Goal: Understand process/instructions

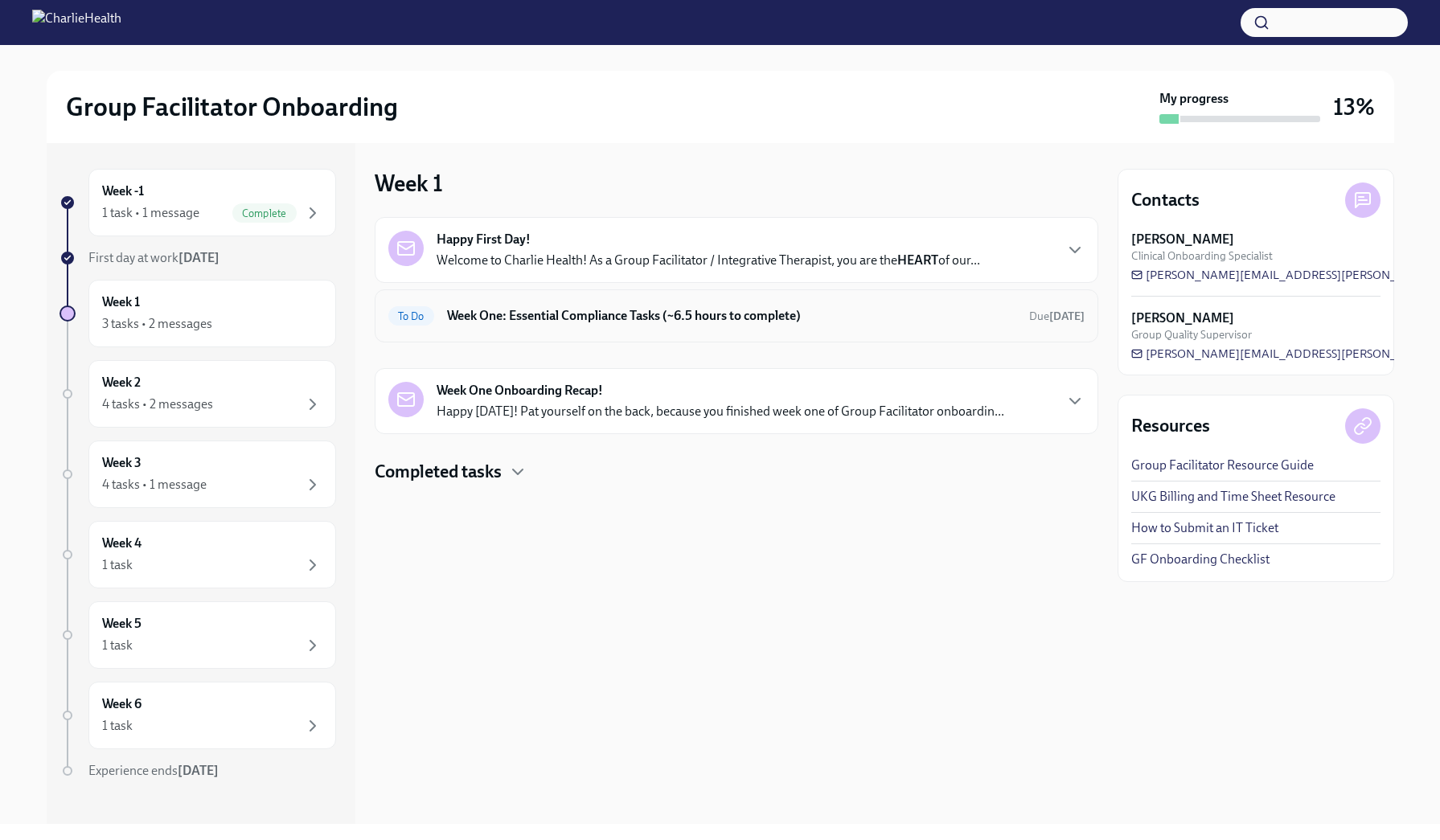
click at [534, 333] on div "To Do Week One: Essential Compliance Tasks (~6.5 hours to complete) Due [DATE]" at bounding box center [736, 316] width 724 height 53
click at [189, 311] on div "Week 1 3 tasks • 2 messages" at bounding box center [213, 313] width 221 height 40
click at [583, 392] on strong "Week One Onboarding Recap!" at bounding box center [519, 391] width 167 height 18
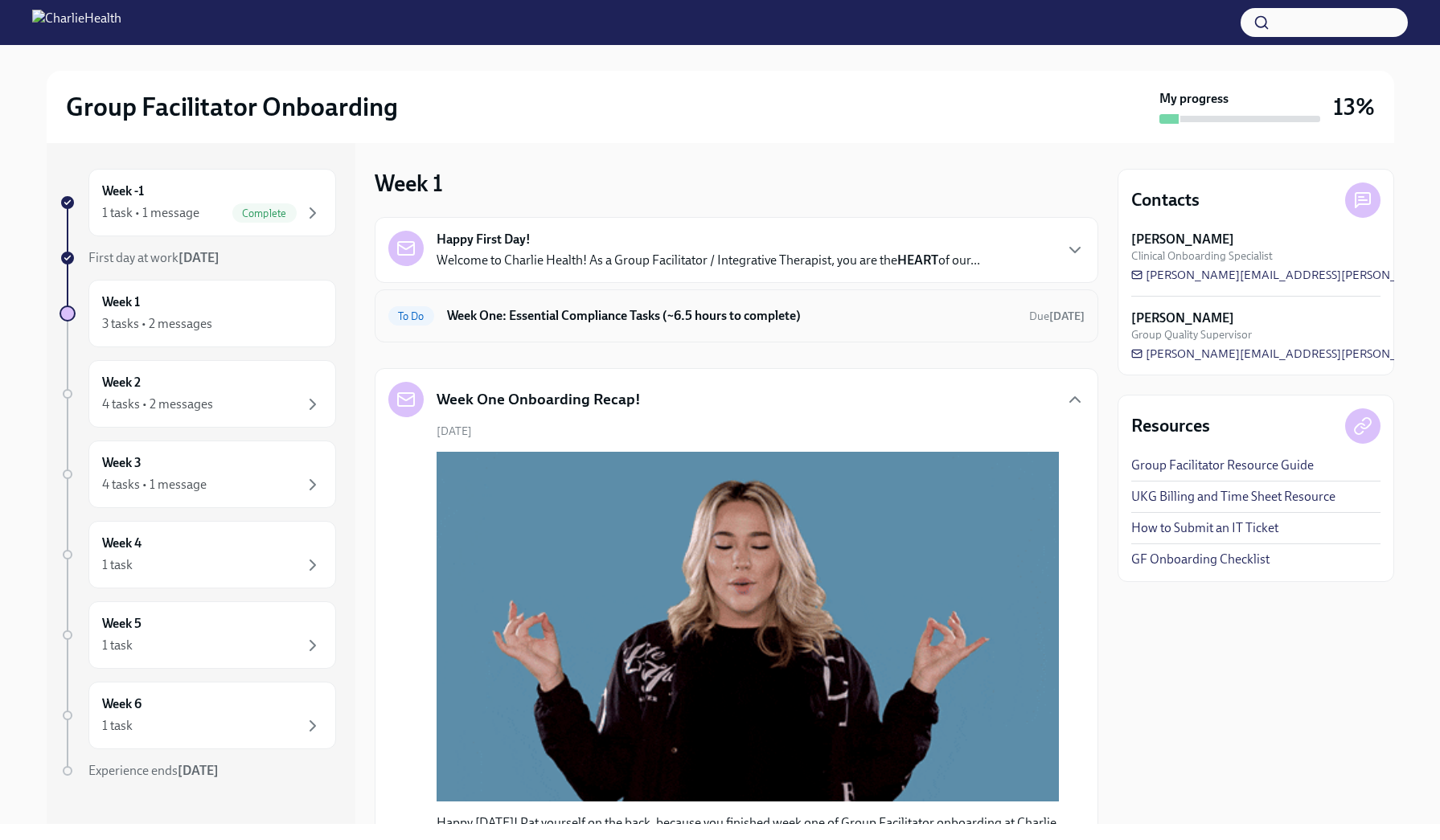
click at [662, 317] on h6 "Week One: Essential Compliance Tasks (~6.5 hours to complete)" at bounding box center [731, 316] width 569 height 18
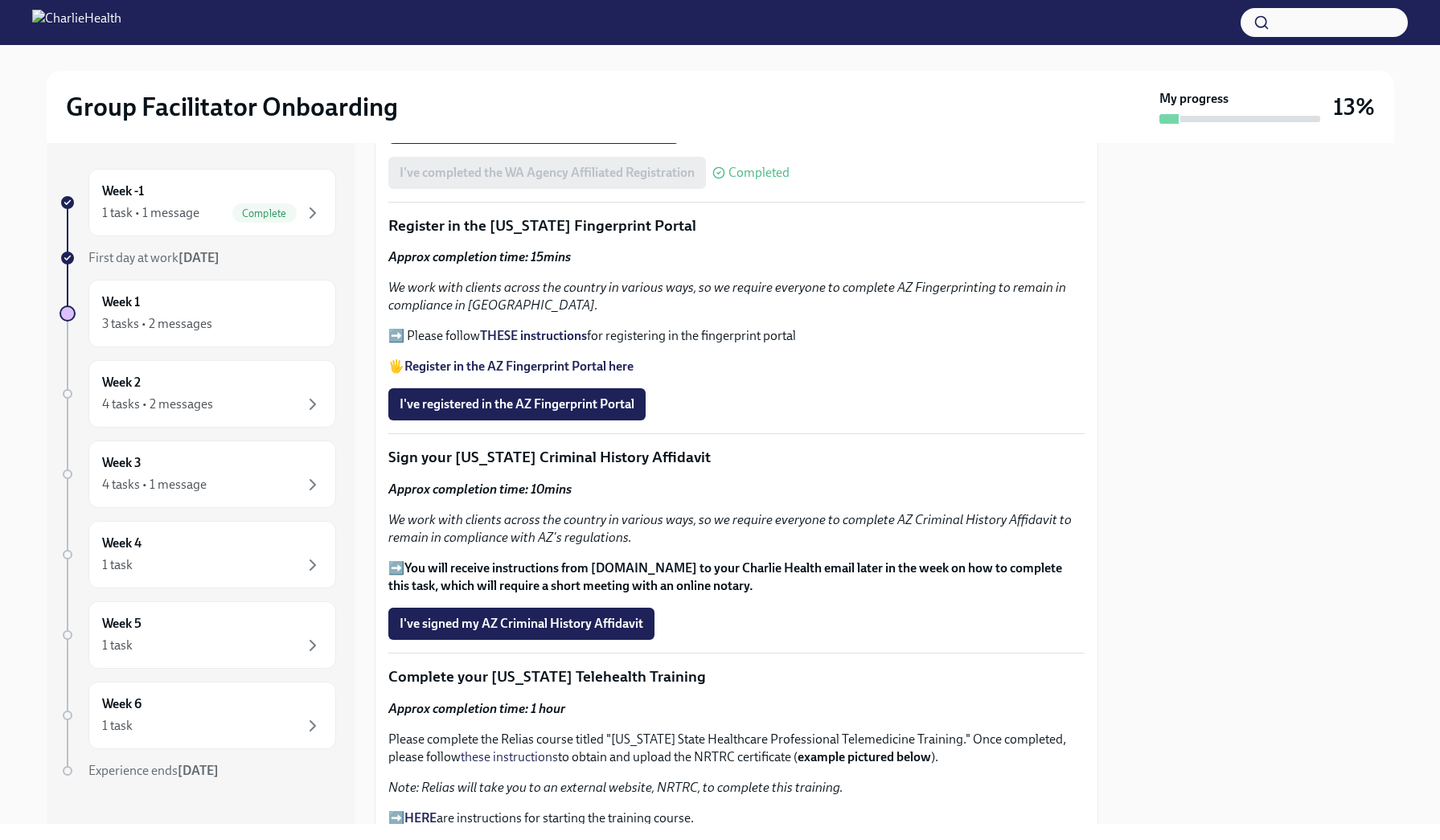
scroll to position [1643, 0]
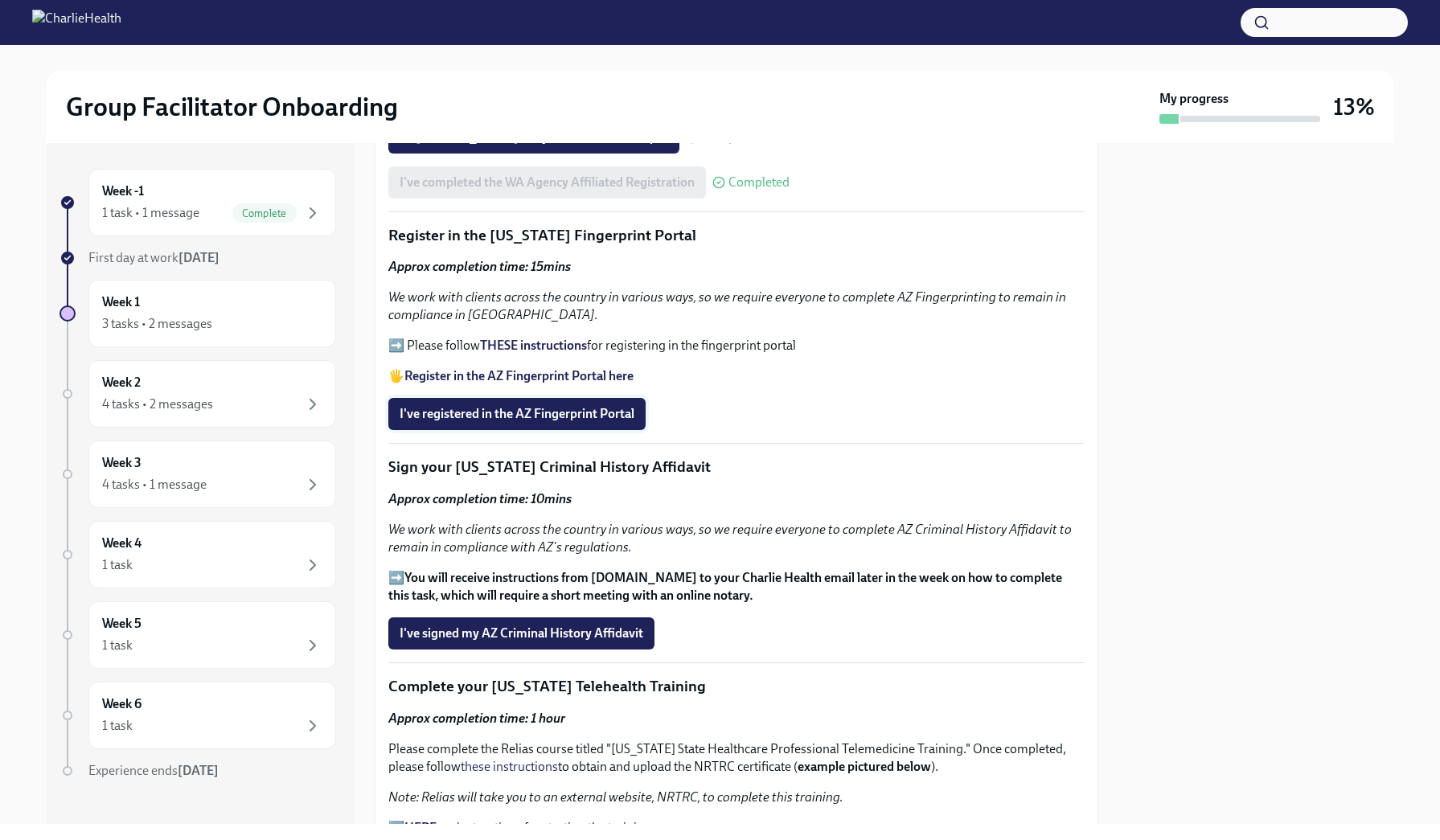
click at [565, 426] on button "I've registered in the AZ Fingerprint Portal" at bounding box center [516, 414] width 257 height 32
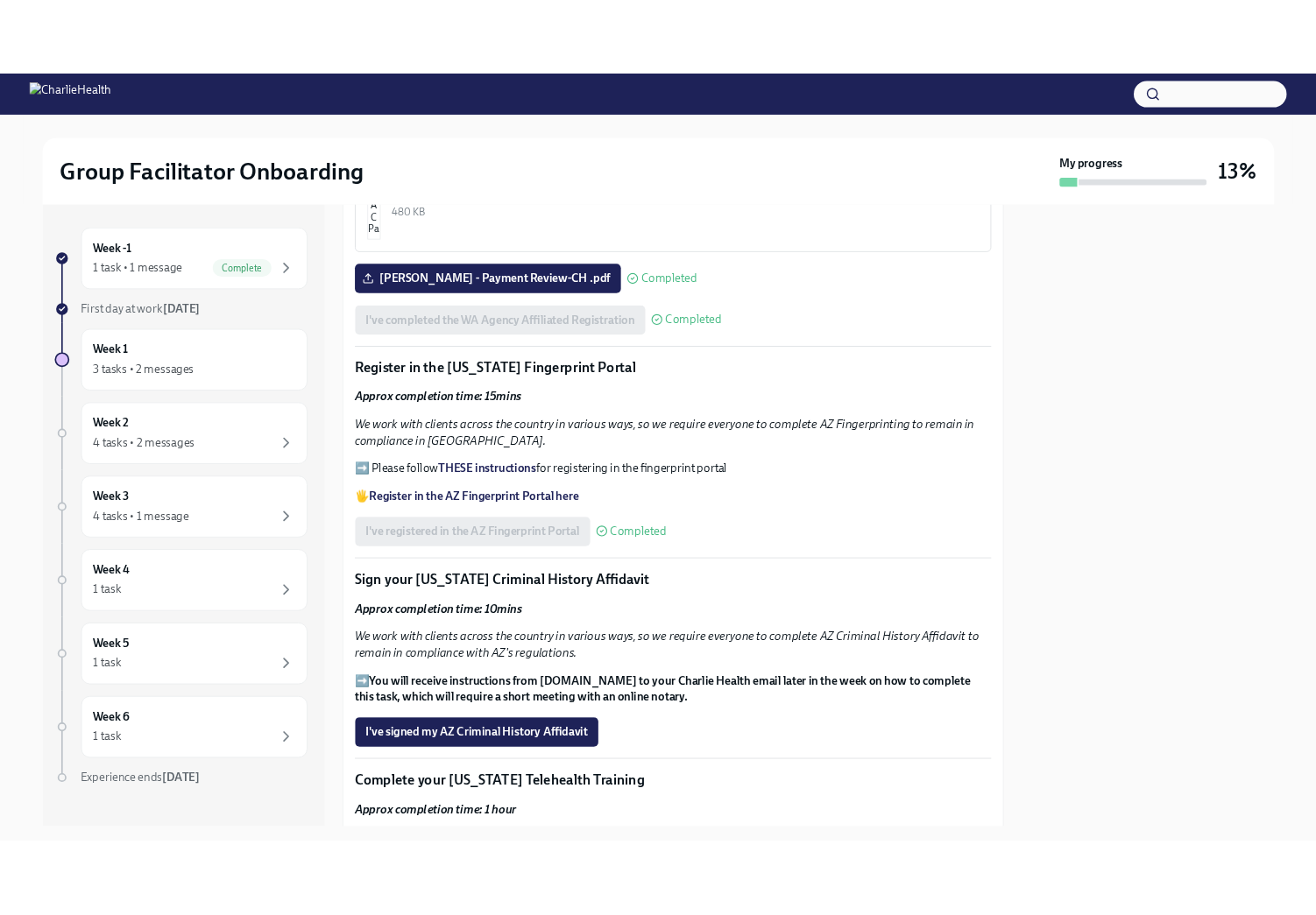
scroll to position [1692, 0]
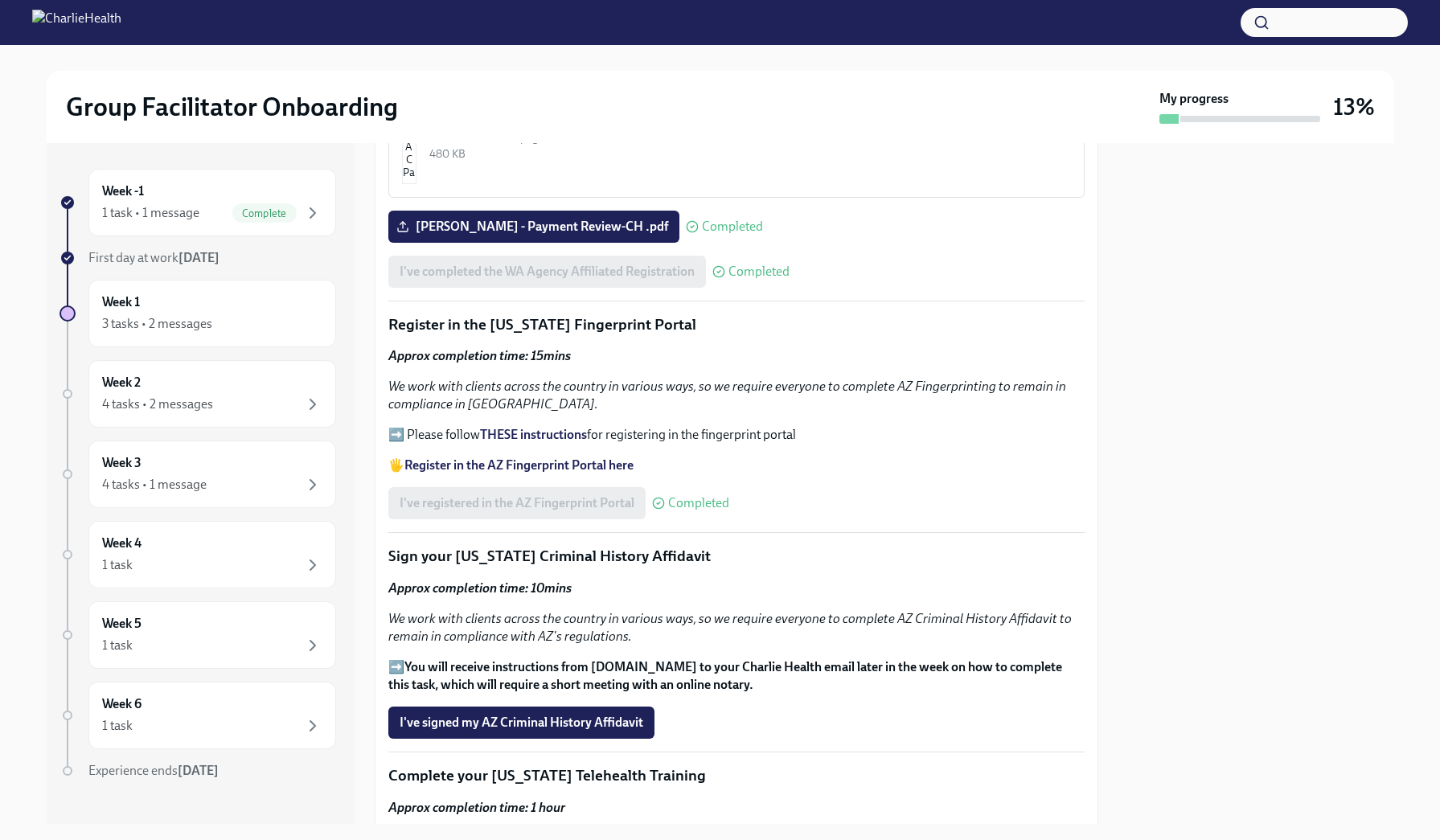
click at [543, 464] on strong "Register in the AZ Fingerprint Portal here" at bounding box center [519, 465] width 230 height 15
click at [528, 437] on strong "THESE instructions" at bounding box center [533, 434] width 107 height 15
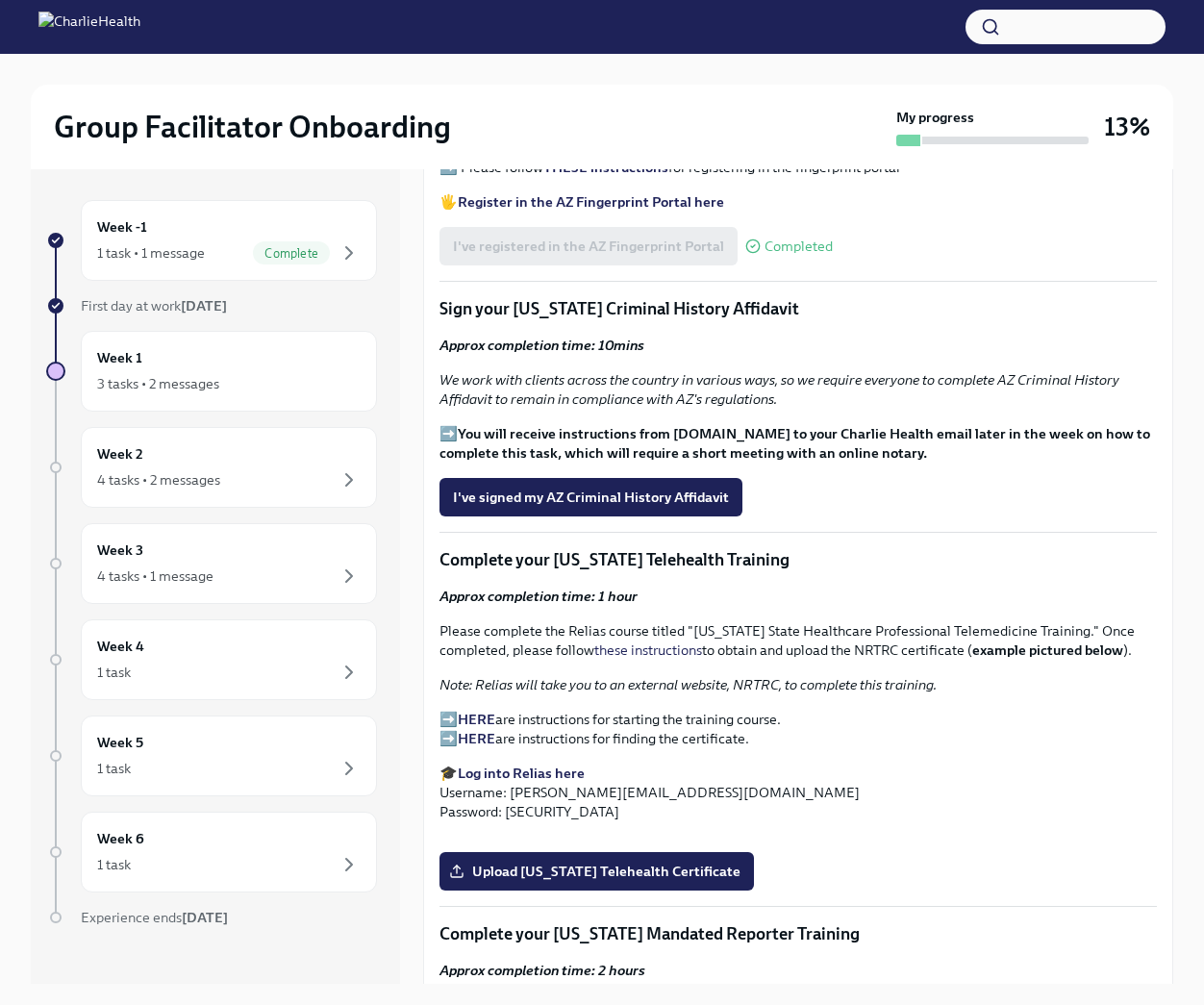
scroll to position [2128, 0]
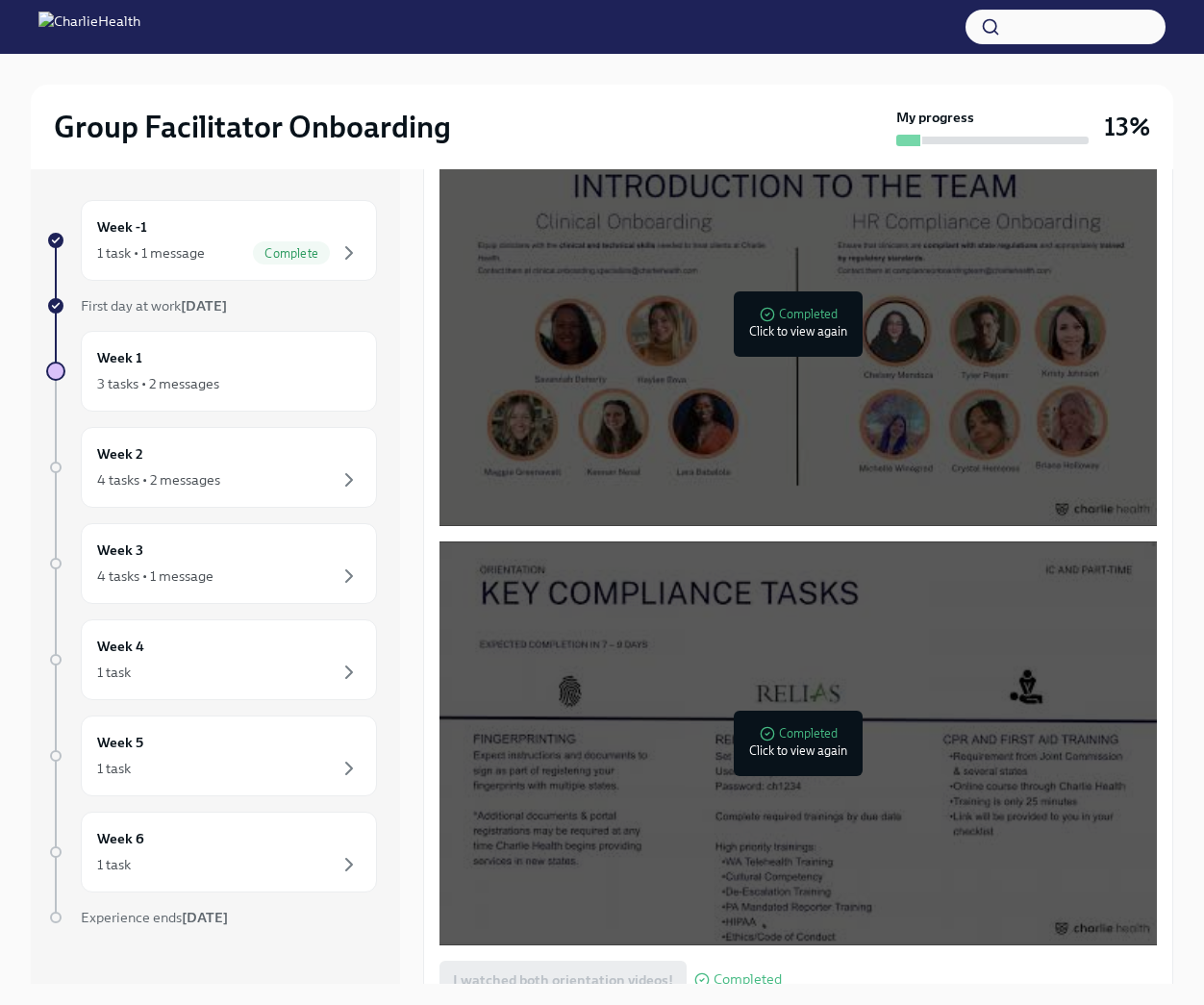
scroll to position [1015, 0]
